Goal: Navigation & Orientation: Find specific page/section

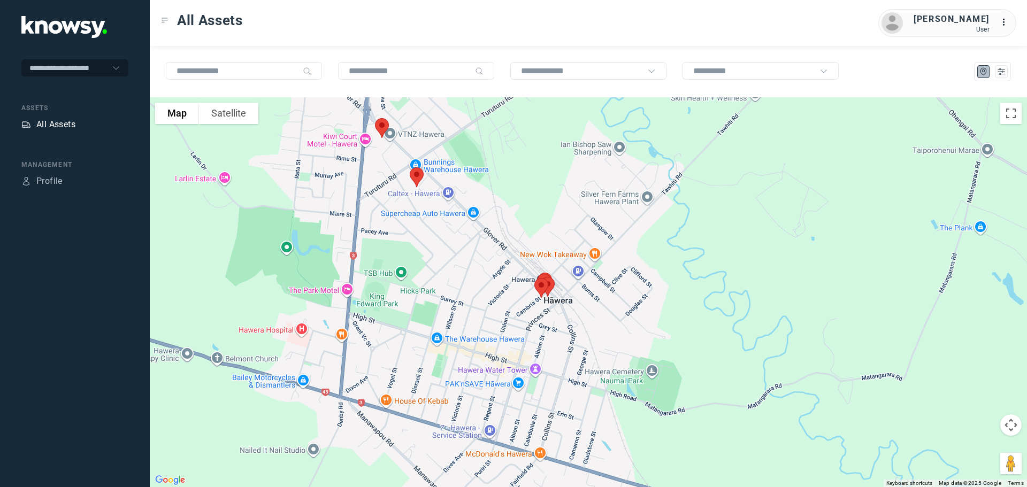
click at [63, 122] on div "All Assets" at bounding box center [55, 124] width 39 height 13
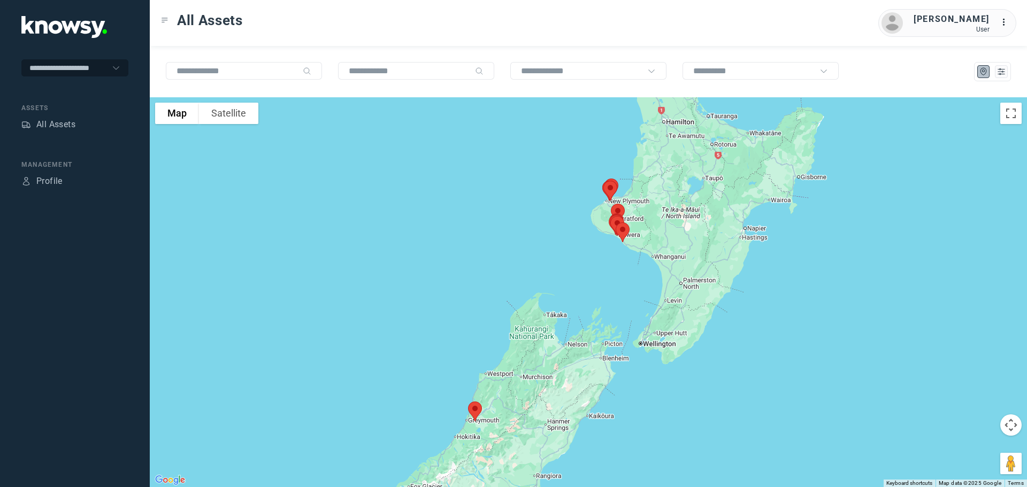
drag, startPoint x: 621, startPoint y: 231, endPoint x: 542, endPoint y: 255, distance: 82.7
click at [542, 255] on div at bounding box center [588, 292] width 877 height 390
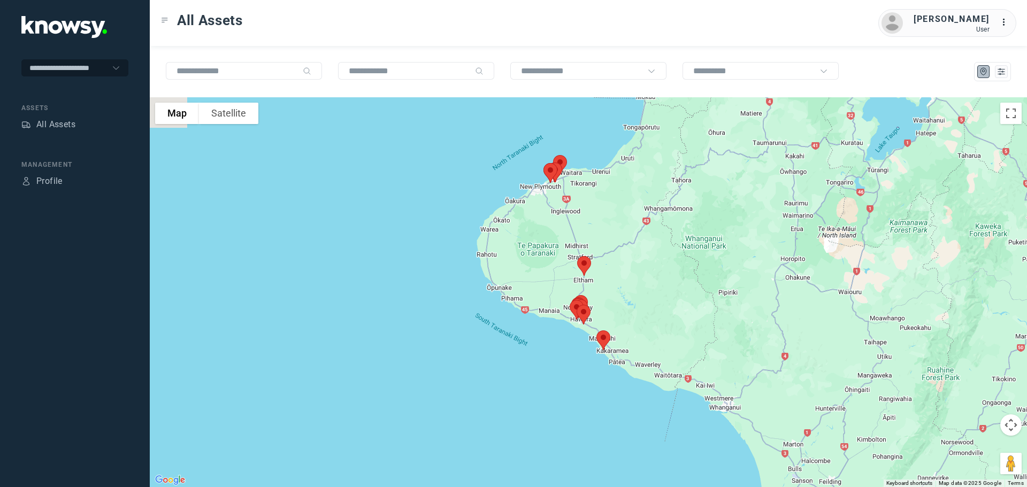
drag, startPoint x: 544, startPoint y: 259, endPoint x: 545, endPoint y: 286, distance: 26.7
click at [545, 286] on div at bounding box center [588, 292] width 877 height 390
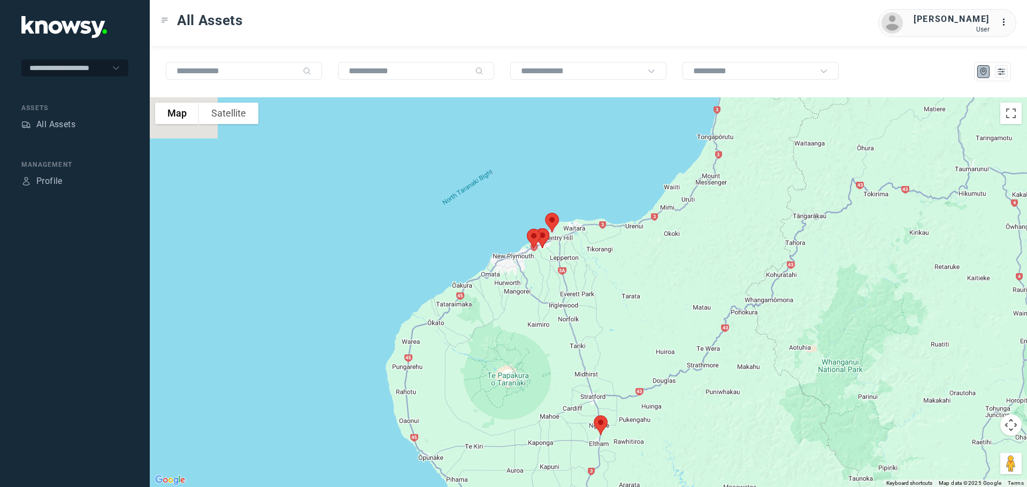
drag, startPoint x: 536, startPoint y: 240, endPoint x: 530, endPoint y: 286, distance: 47.0
click at [530, 286] on div at bounding box center [588, 292] width 877 height 390
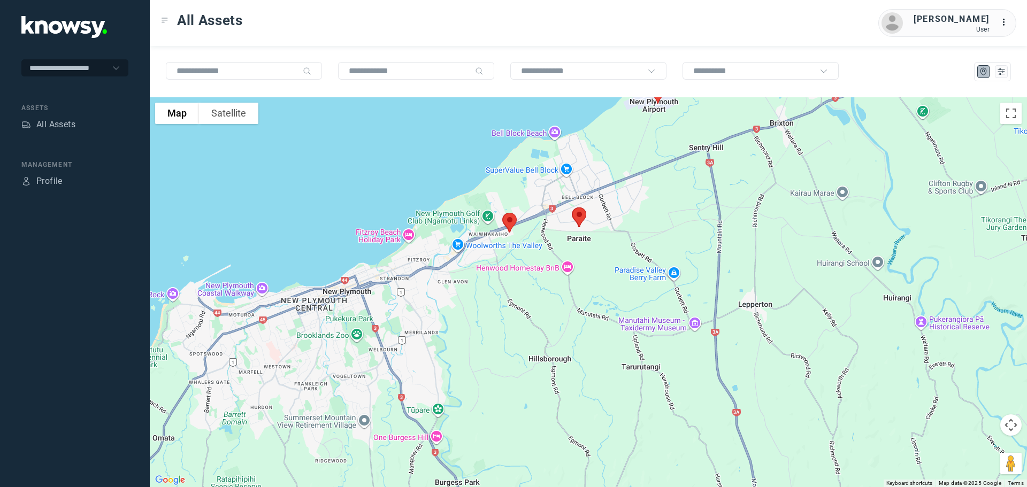
drag, startPoint x: 550, startPoint y: 226, endPoint x: 556, endPoint y: 266, distance: 40.5
click at [556, 266] on div at bounding box center [588, 292] width 877 height 390
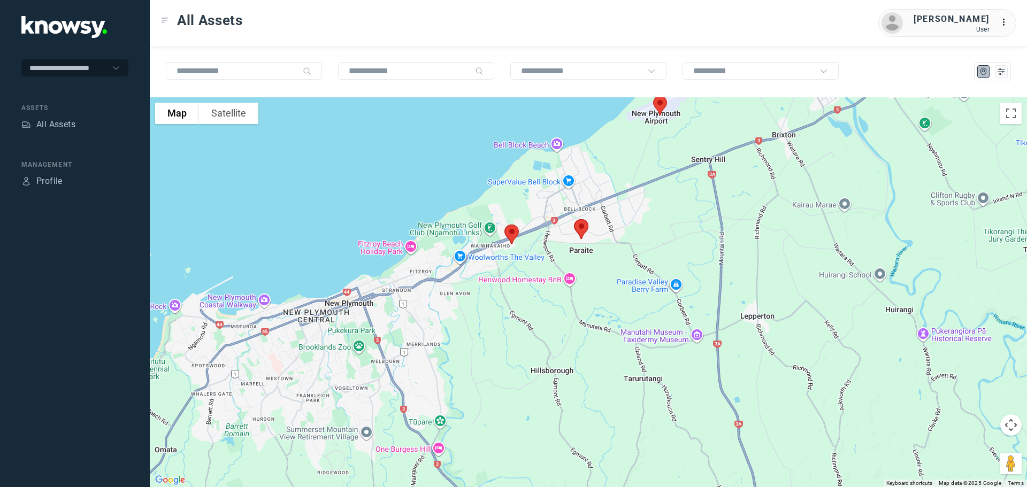
click at [583, 225] on img at bounding box center [581, 229] width 22 height 28
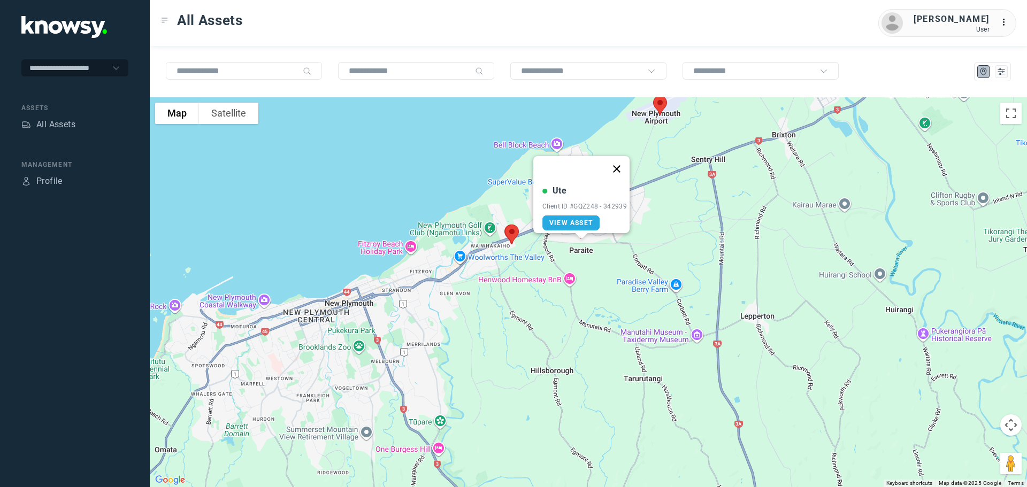
click at [620, 163] on button "Close" at bounding box center [617, 169] width 26 height 26
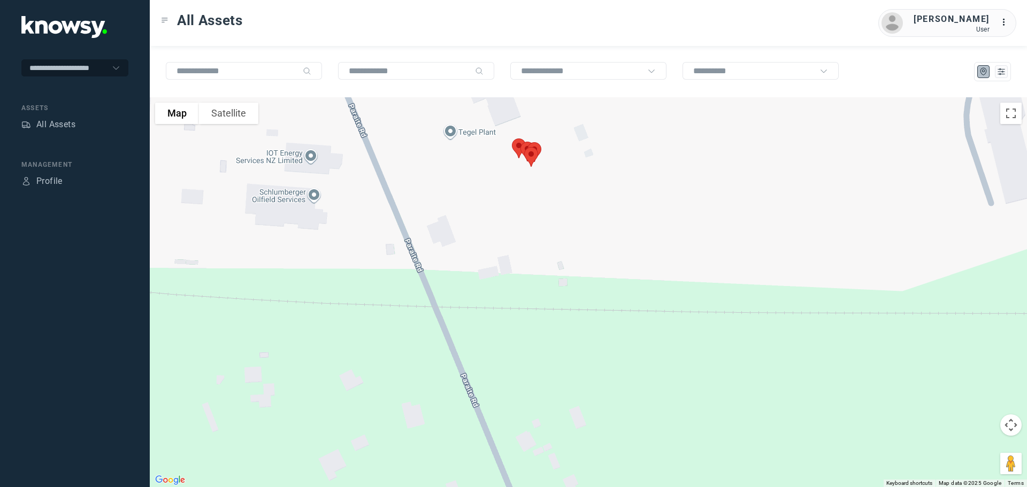
drag, startPoint x: 448, startPoint y: 149, endPoint x: 575, endPoint y: 221, distance: 146.1
click at [575, 221] on div at bounding box center [588, 292] width 877 height 390
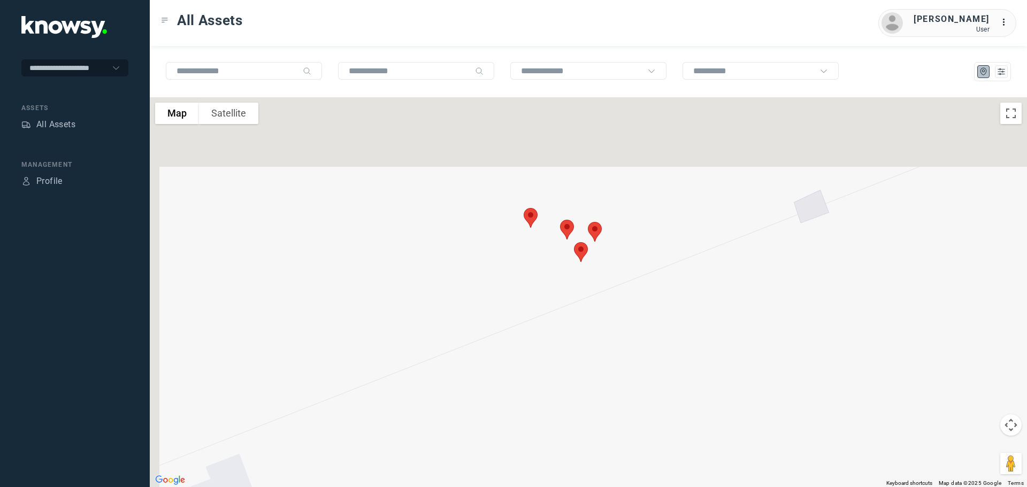
drag, startPoint x: 575, startPoint y: 156, endPoint x: 603, endPoint y: 358, distance: 204.0
click at [603, 358] on div at bounding box center [588, 292] width 877 height 390
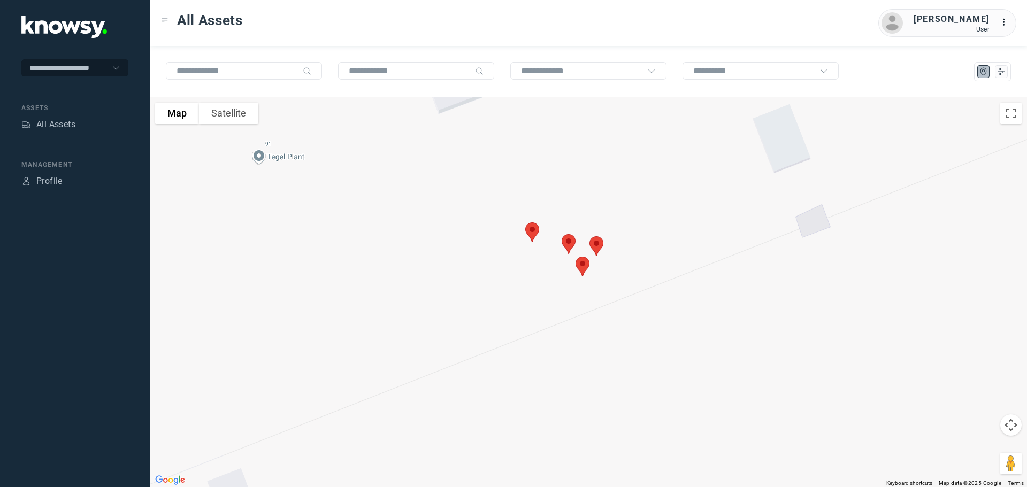
click at [599, 241] on img at bounding box center [596, 246] width 22 height 28
click at [583, 265] on img at bounding box center [582, 266] width 22 height 28
click at [620, 197] on button "Close" at bounding box center [617, 207] width 26 height 26
click at [569, 243] on img at bounding box center [568, 244] width 22 height 28
click at [611, 178] on button "Close" at bounding box center [605, 184] width 26 height 26
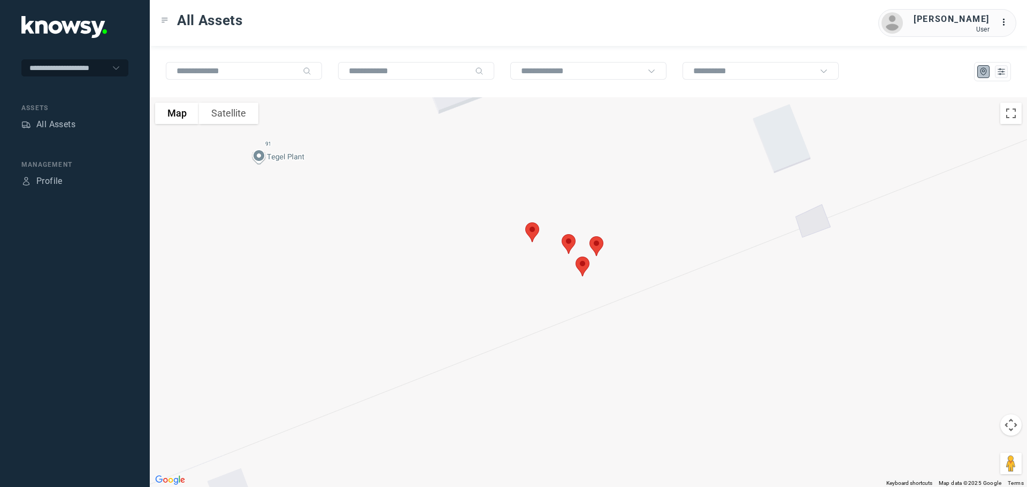
click at [532, 233] on img at bounding box center [532, 232] width 22 height 28
click at [572, 165] on button "Close" at bounding box center [566, 172] width 26 height 26
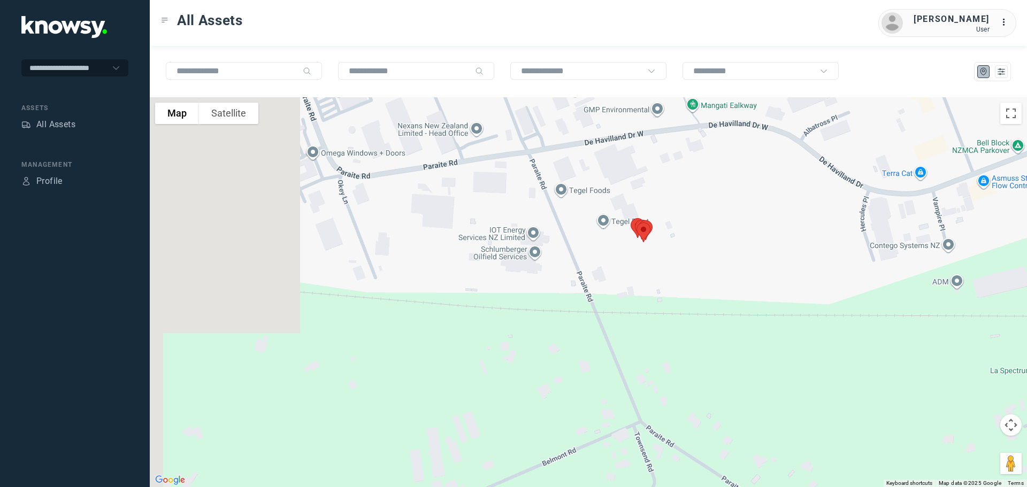
drag, startPoint x: 311, startPoint y: 221, endPoint x: 620, endPoint y: 238, distance: 309.6
click at [620, 238] on div at bounding box center [588, 292] width 877 height 390
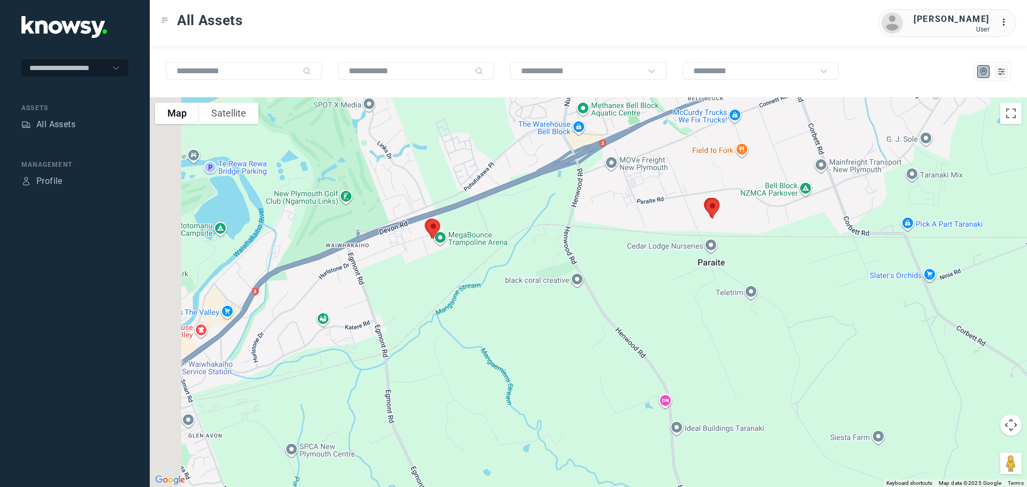
drag, startPoint x: 275, startPoint y: 232, endPoint x: 483, endPoint y: 225, distance: 208.1
click at [483, 225] on div at bounding box center [588, 292] width 877 height 390
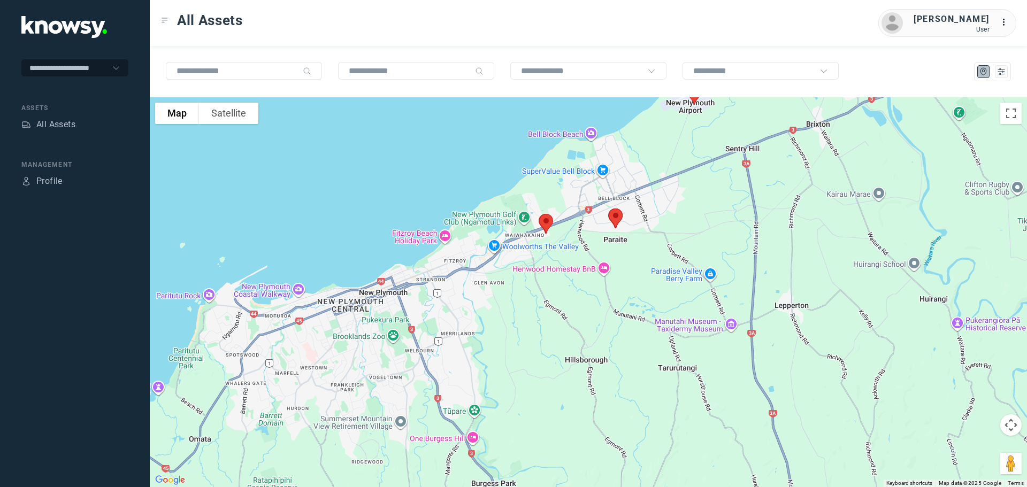
drag, startPoint x: 293, startPoint y: 289, endPoint x: 486, endPoint y: 267, distance: 193.8
click at [486, 267] on div at bounding box center [588, 292] width 877 height 390
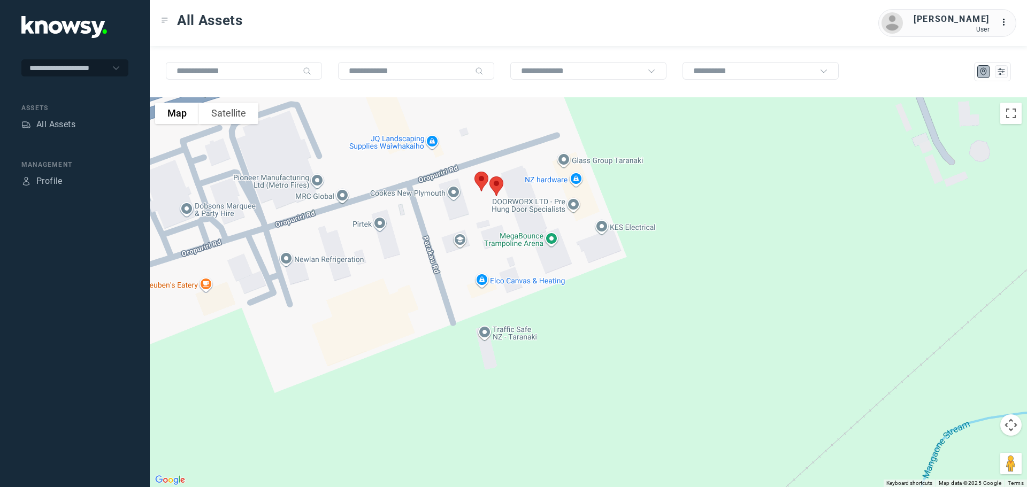
drag, startPoint x: 509, startPoint y: 214, endPoint x: 501, endPoint y: 291, distance: 77.9
click at [501, 291] on div at bounding box center [588, 292] width 877 height 390
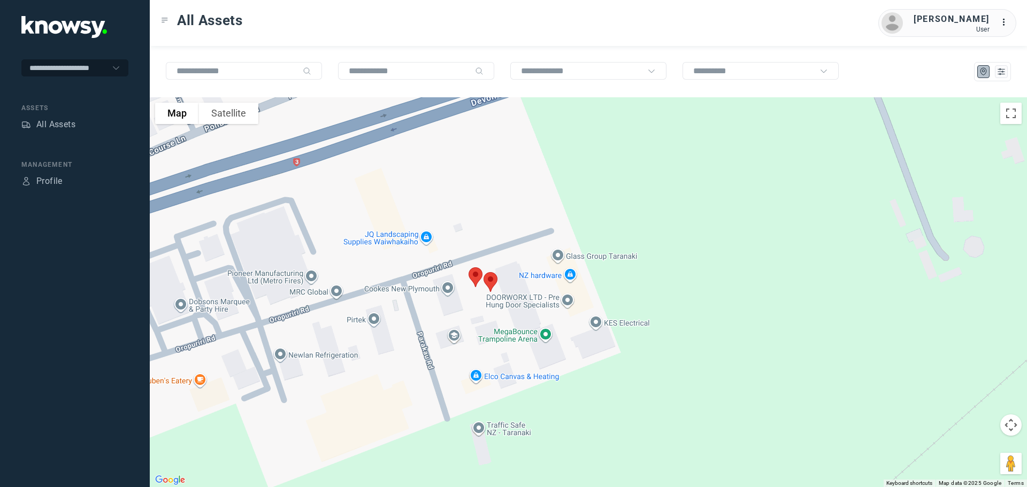
click at [491, 279] on img at bounding box center [490, 282] width 22 height 28
click at [532, 212] on button "Close" at bounding box center [526, 222] width 26 height 26
click at [475, 272] on img at bounding box center [475, 277] width 22 height 28
click at [517, 206] on button "Close" at bounding box center [511, 217] width 26 height 26
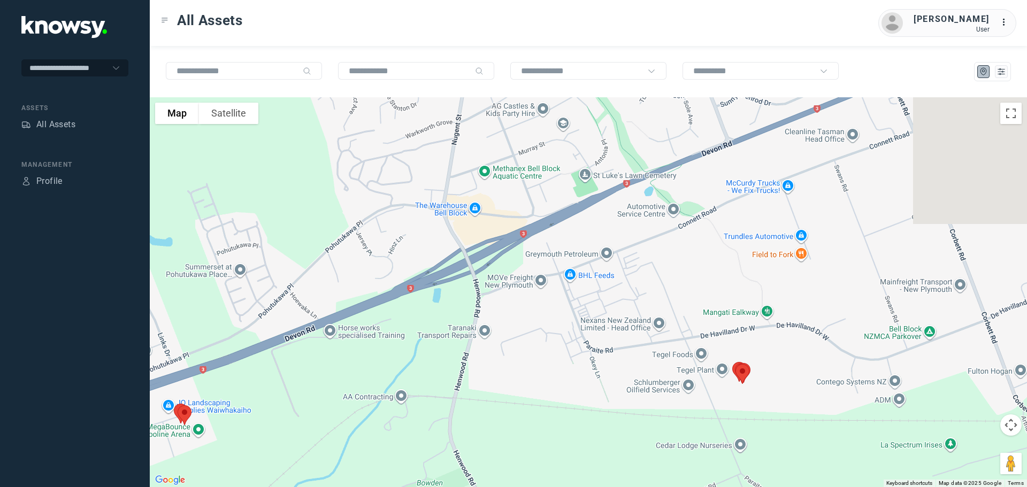
drag, startPoint x: 710, startPoint y: 226, endPoint x: 347, endPoint y: 374, distance: 392.1
click at [347, 374] on div at bounding box center [588, 292] width 877 height 390
